Goal: Transaction & Acquisition: Book appointment/travel/reservation

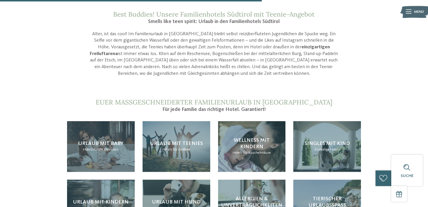
scroll to position [523, 0]
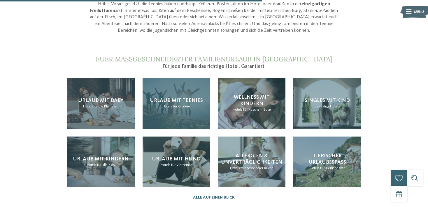
click at [181, 83] on div "Urlaub mit Teenies Hotels für Größere" at bounding box center [176, 103] width 68 height 51
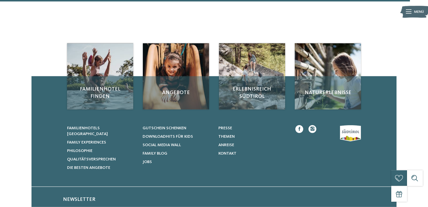
scroll to position [831, 0]
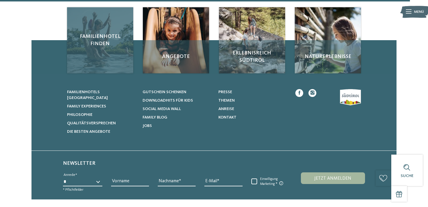
click at [91, 37] on span "Familienhotel finden" at bounding box center [100, 40] width 56 height 15
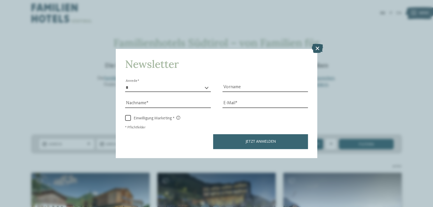
click at [318, 46] on icon at bounding box center [316, 48] width 11 height 9
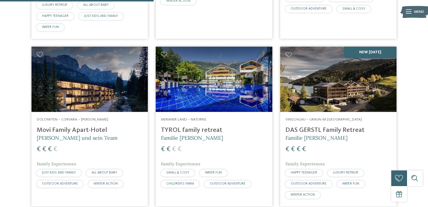
scroll to position [646, 0]
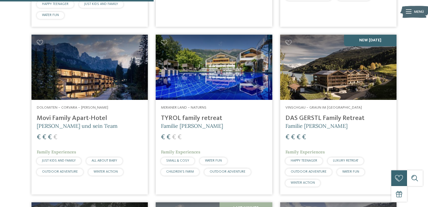
click at [321, 105] on div "Vinschgau – Graun im [GEOGRAPHIC_DATA] DAS GERSTL Family Retreat Familie [PERSO…" at bounding box center [338, 147] width 116 height 94
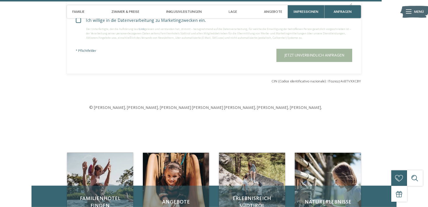
scroll to position [1587, 0]
